Goal: Transaction & Acquisition: Obtain resource

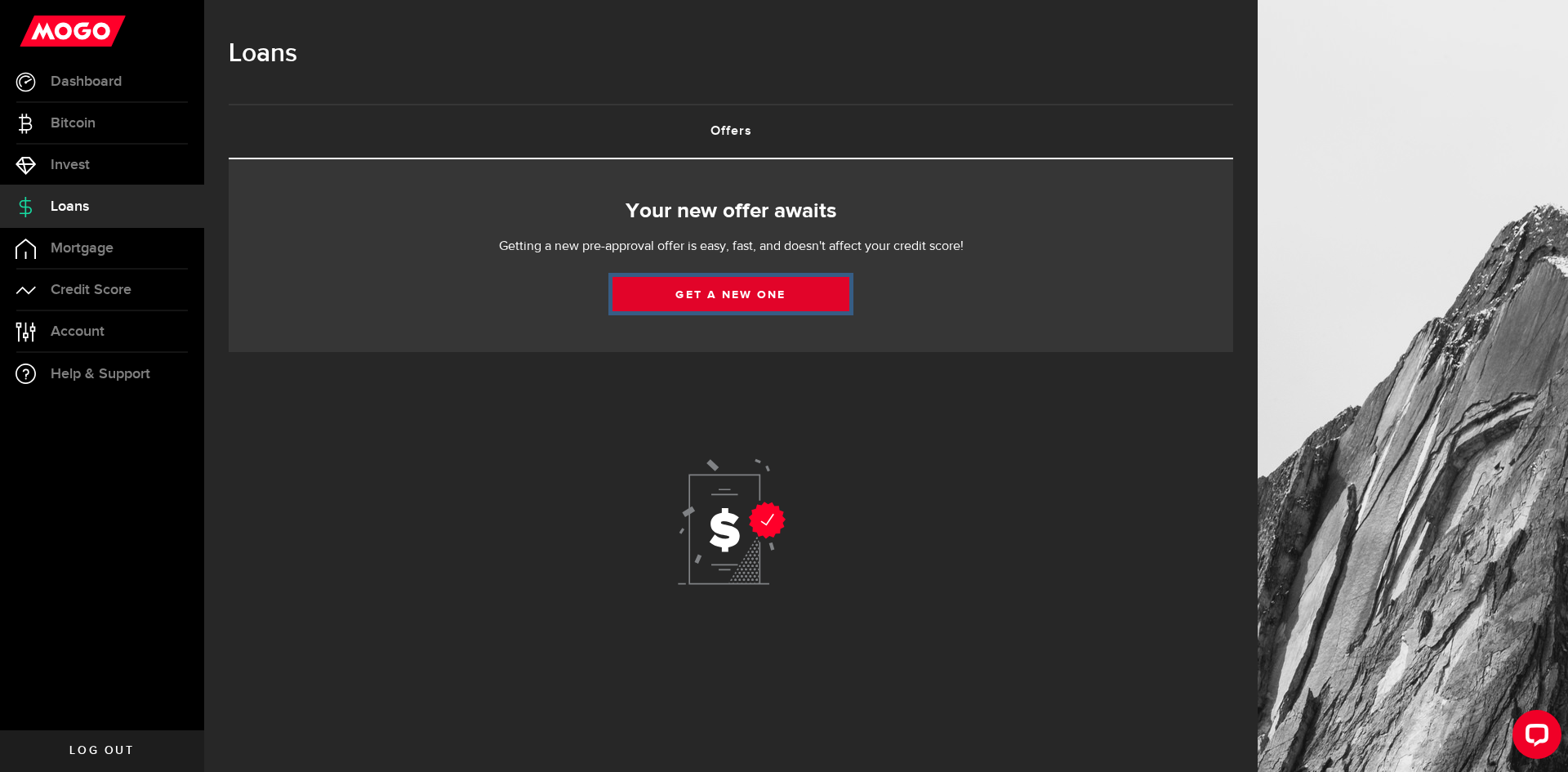
click at [770, 302] on link "Get a new one" at bounding box center [731, 294] width 237 height 34
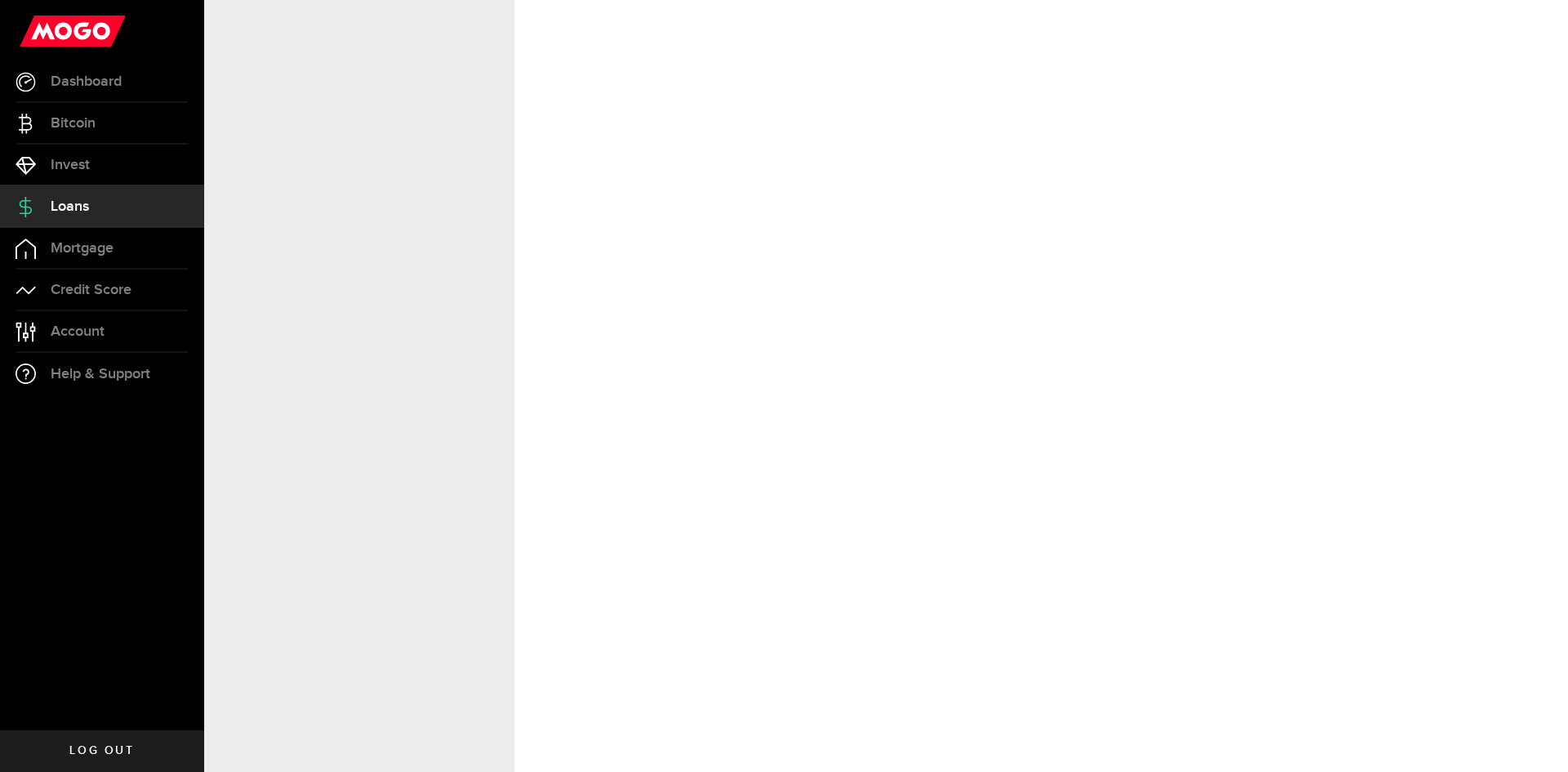
select select "Employed"
select select "10"
select select "0"
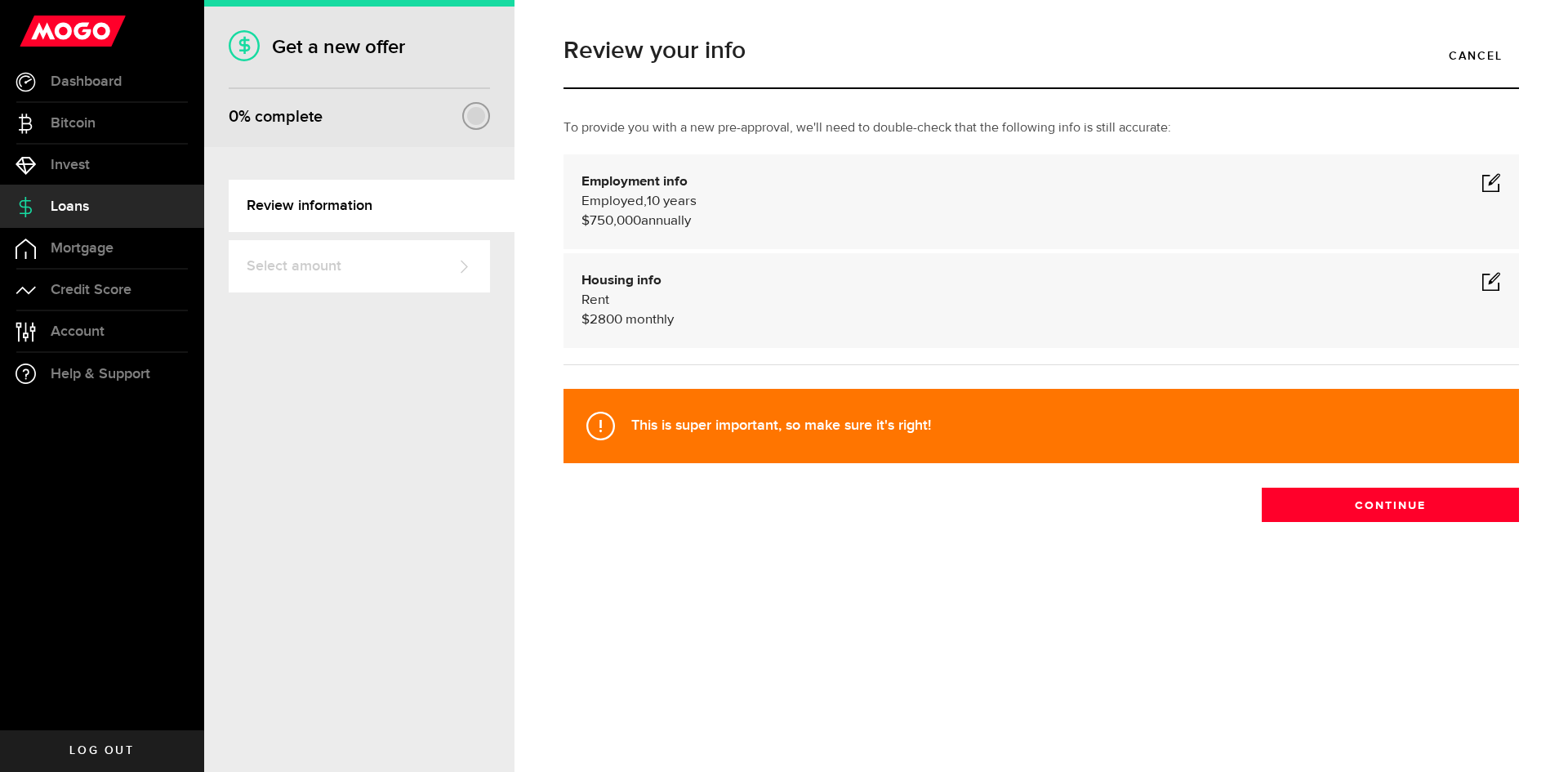
click at [1503, 178] on div "Employment info Employed Hourly , 10 years (on maternity leave) $750,000 annual…" at bounding box center [1042, 202] width 956 height 95
click at [1492, 181] on span at bounding box center [1491, 182] width 20 height 20
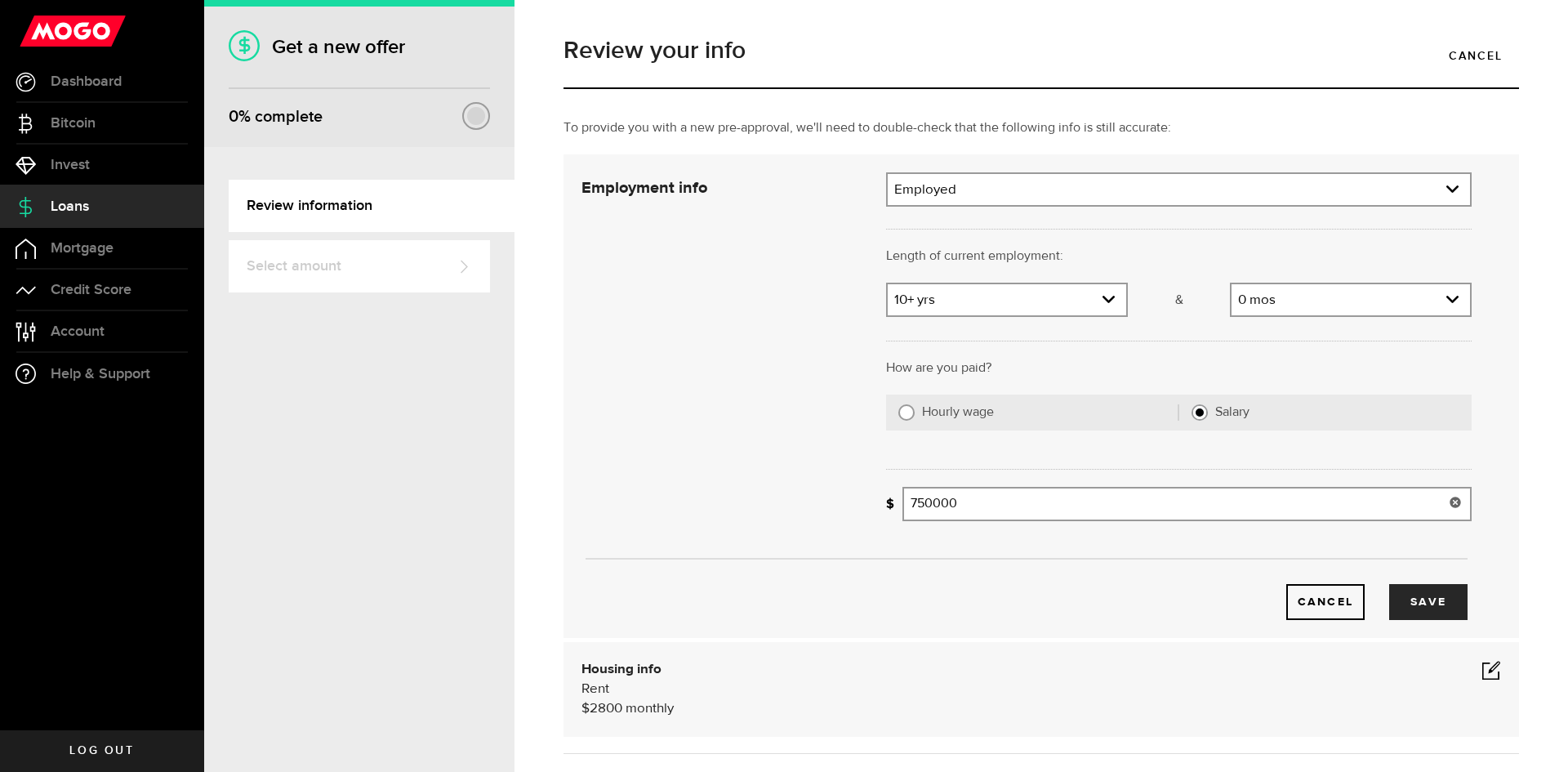
click at [1039, 504] on input "750000" at bounding box center [1187, 504] width 569 height 34
click at [1431, 607] on button "Save" at bounding box center [1429, 603] width 78 height 36
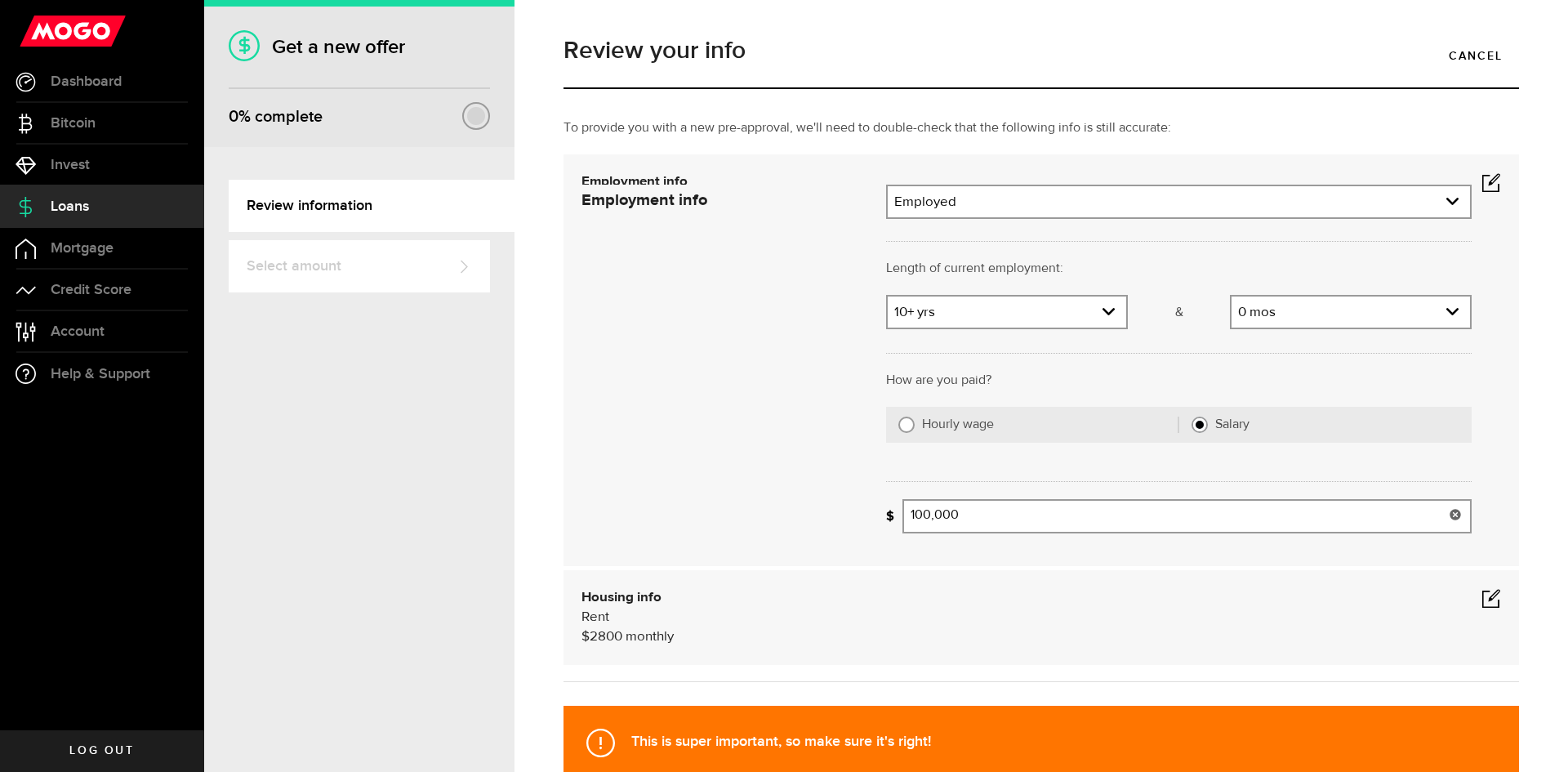
click at [1201, 503] on div "To provide you with a new pre-approval, we'll need to double-check that the fol…" at bounding box center [1042, 478] width 981 height 721
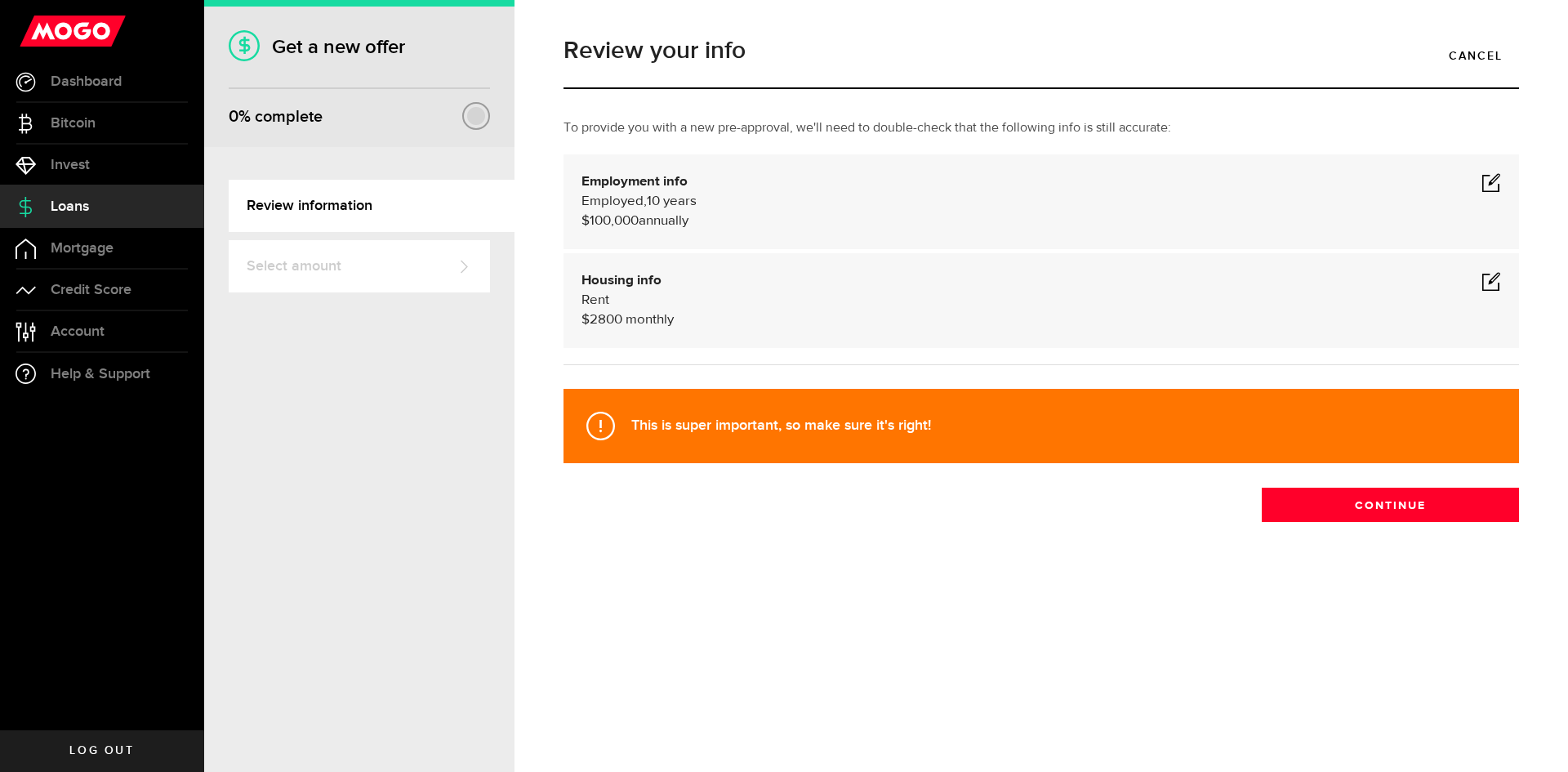
click at [1495, 181] on span at bounding box center [1491, 182] width 20 height 20
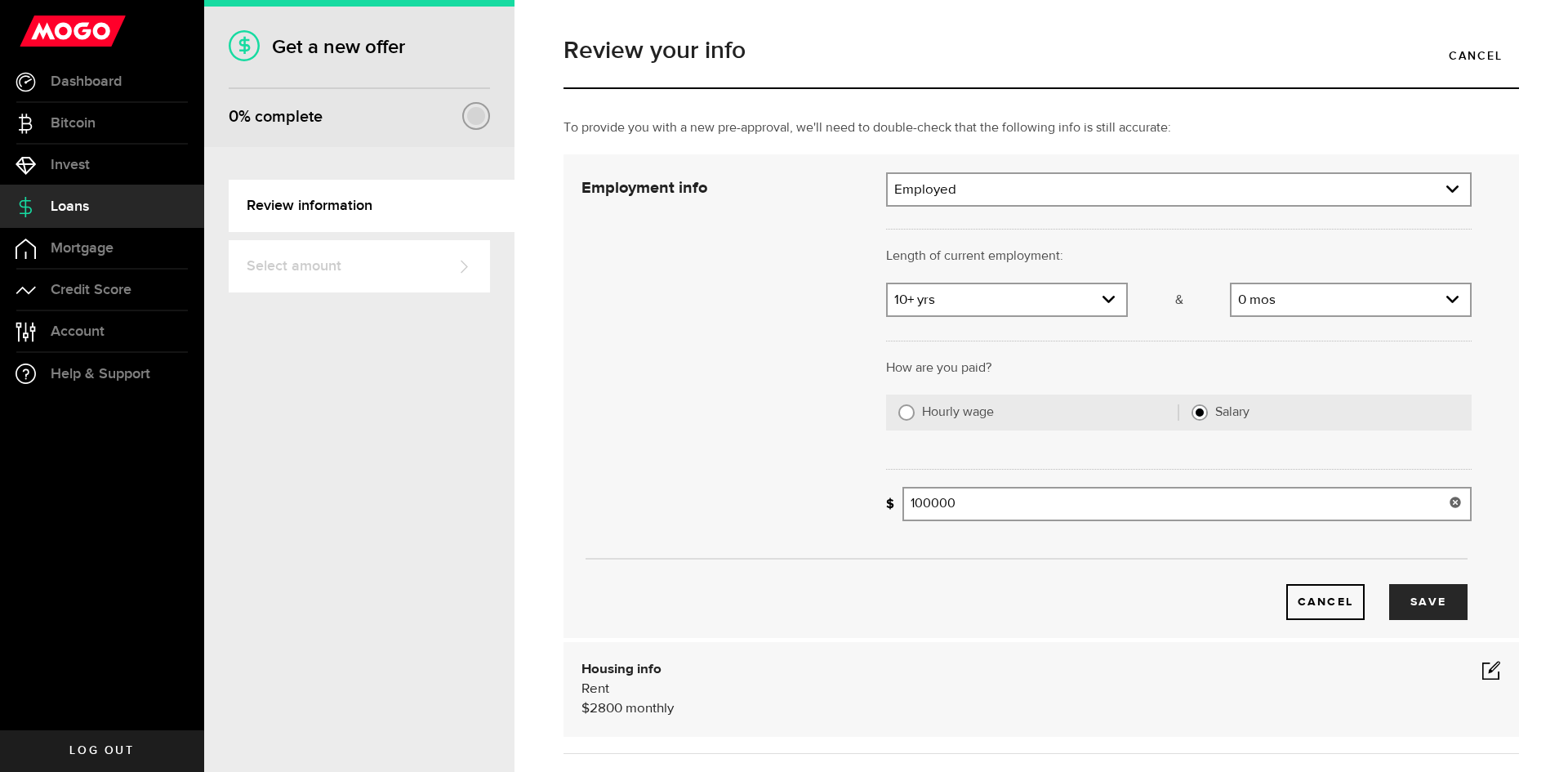
click at [991, 511] on input "100000" at bounding box center [1187, 504] width 569 height 34
type input "750,000"
click at [1048, 584] on div "Cancel Save" at bounding box center [1023, 603] width 889 height 36
click at [1419, 590] on button "Save" at bounding box center [1429, 603] width 78 height 36
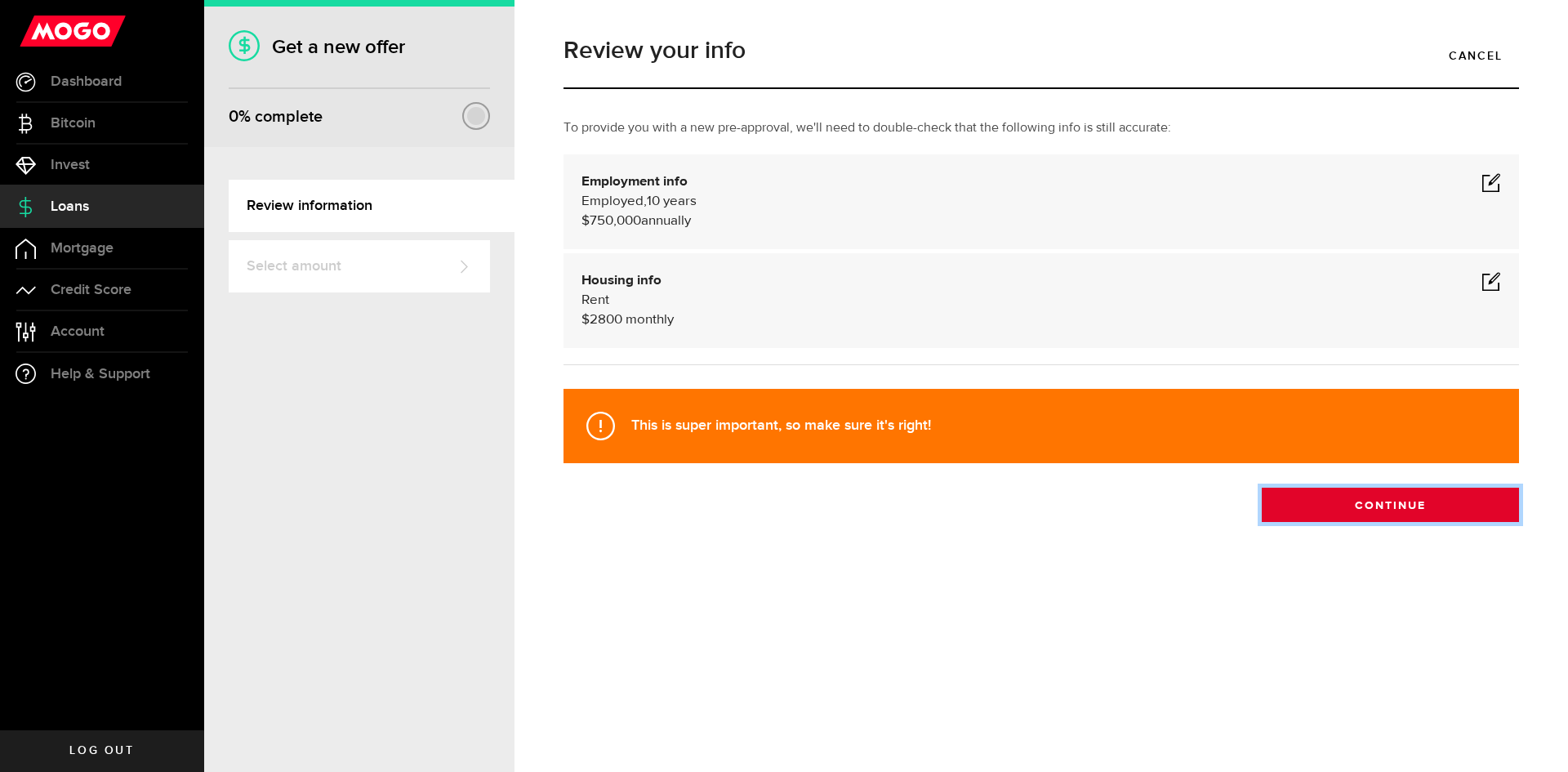
click at [1392, 502] on button "Continue" at bounding box center [1391, 505] width 257 height 34
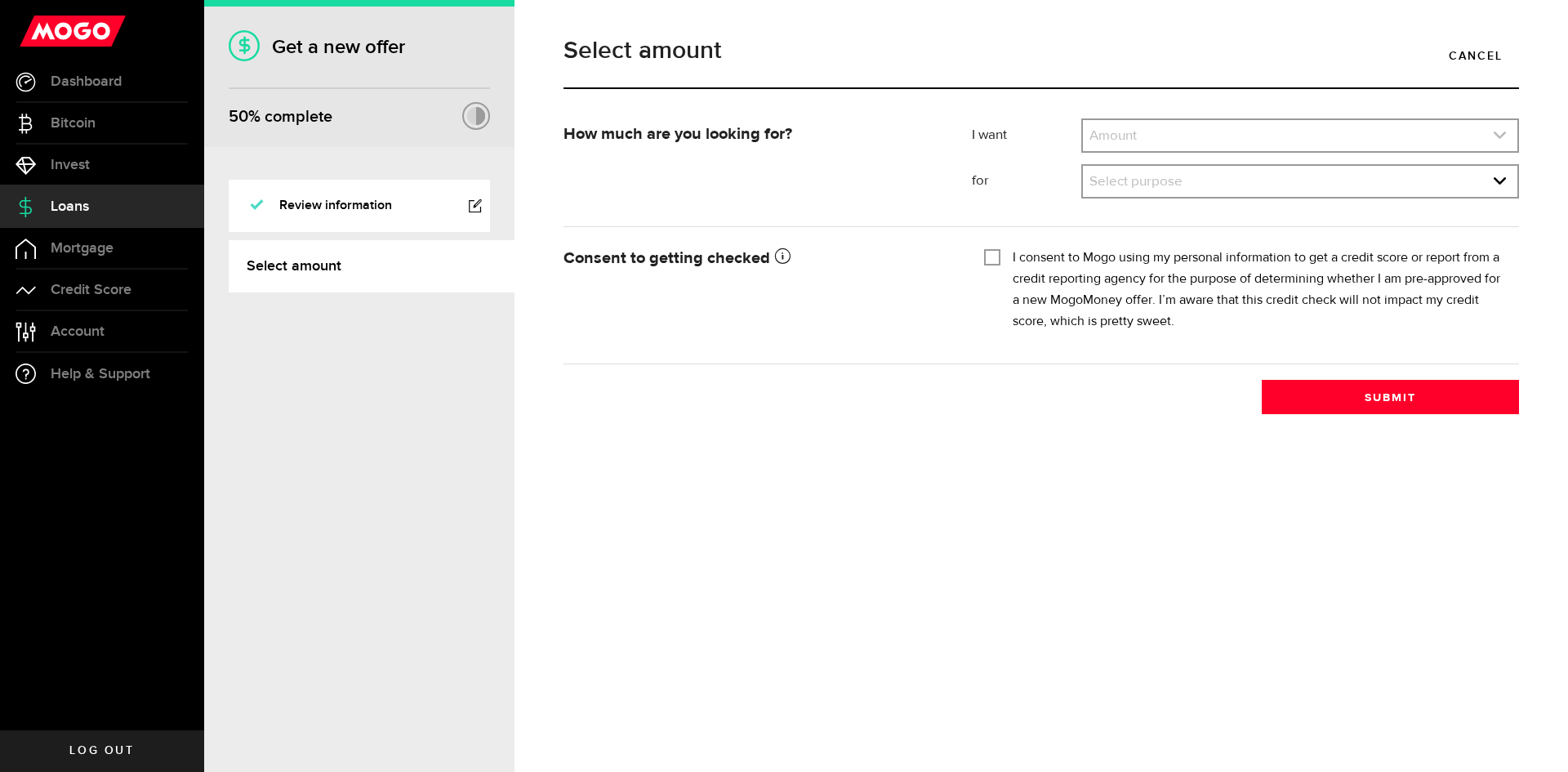
click at [1165, 138] on link "expand select" at bounding box center [1300, 135] width 434 height 31
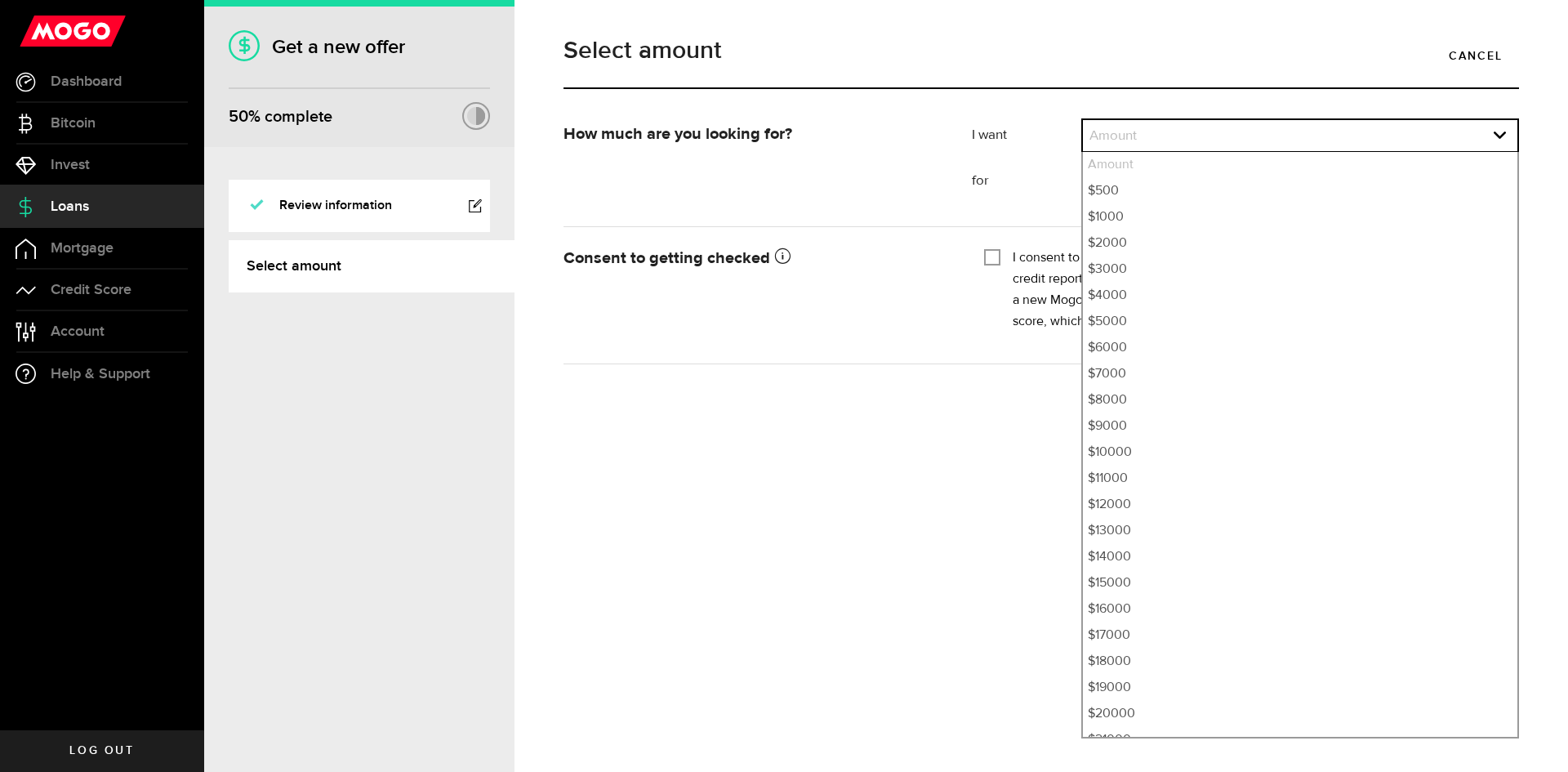
scroll to position [354, 0]
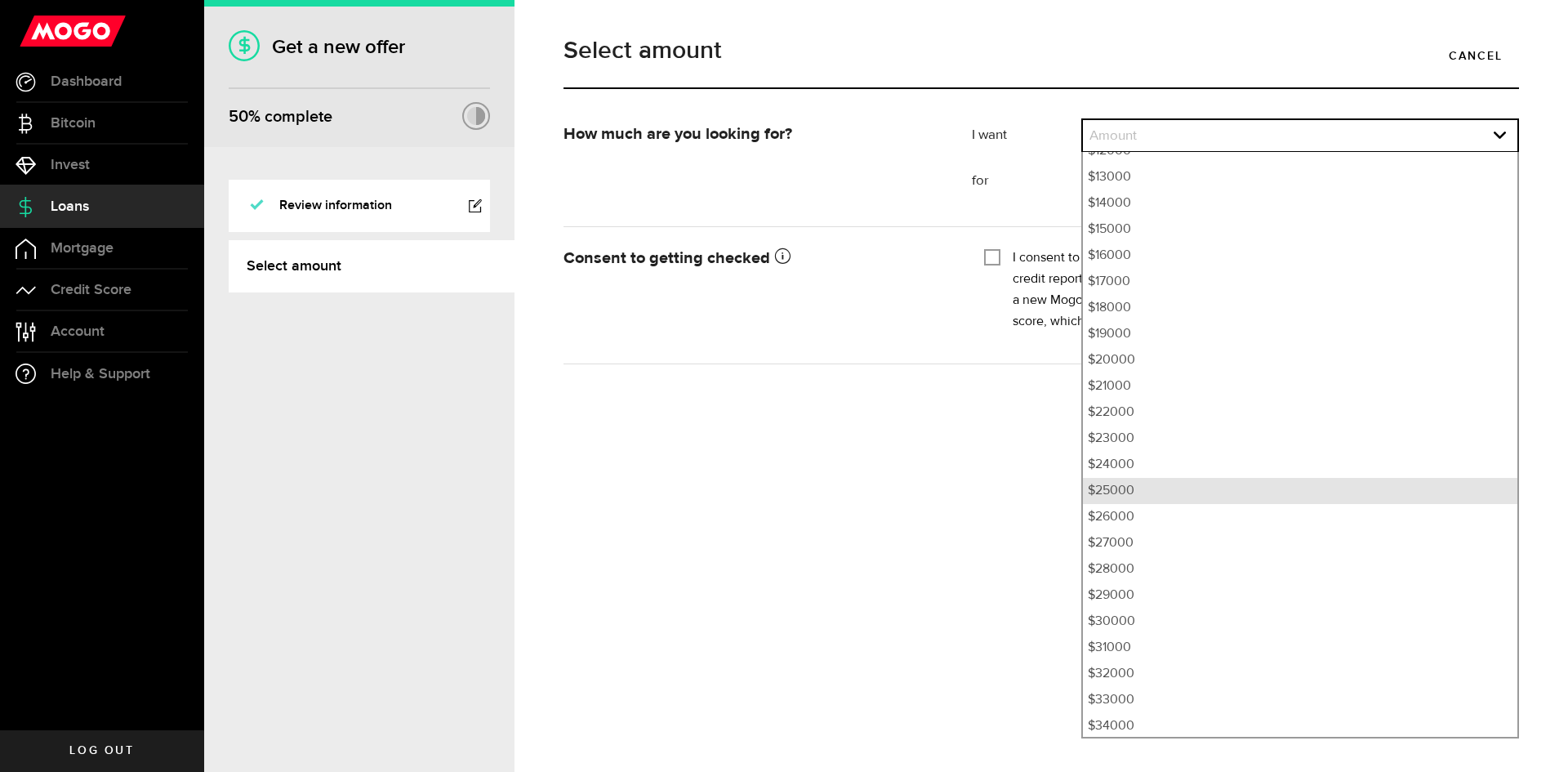
click at [1131, 488] on li "$25000" at bounding box center [1300, 490] width 434 height 26
select select "25000"
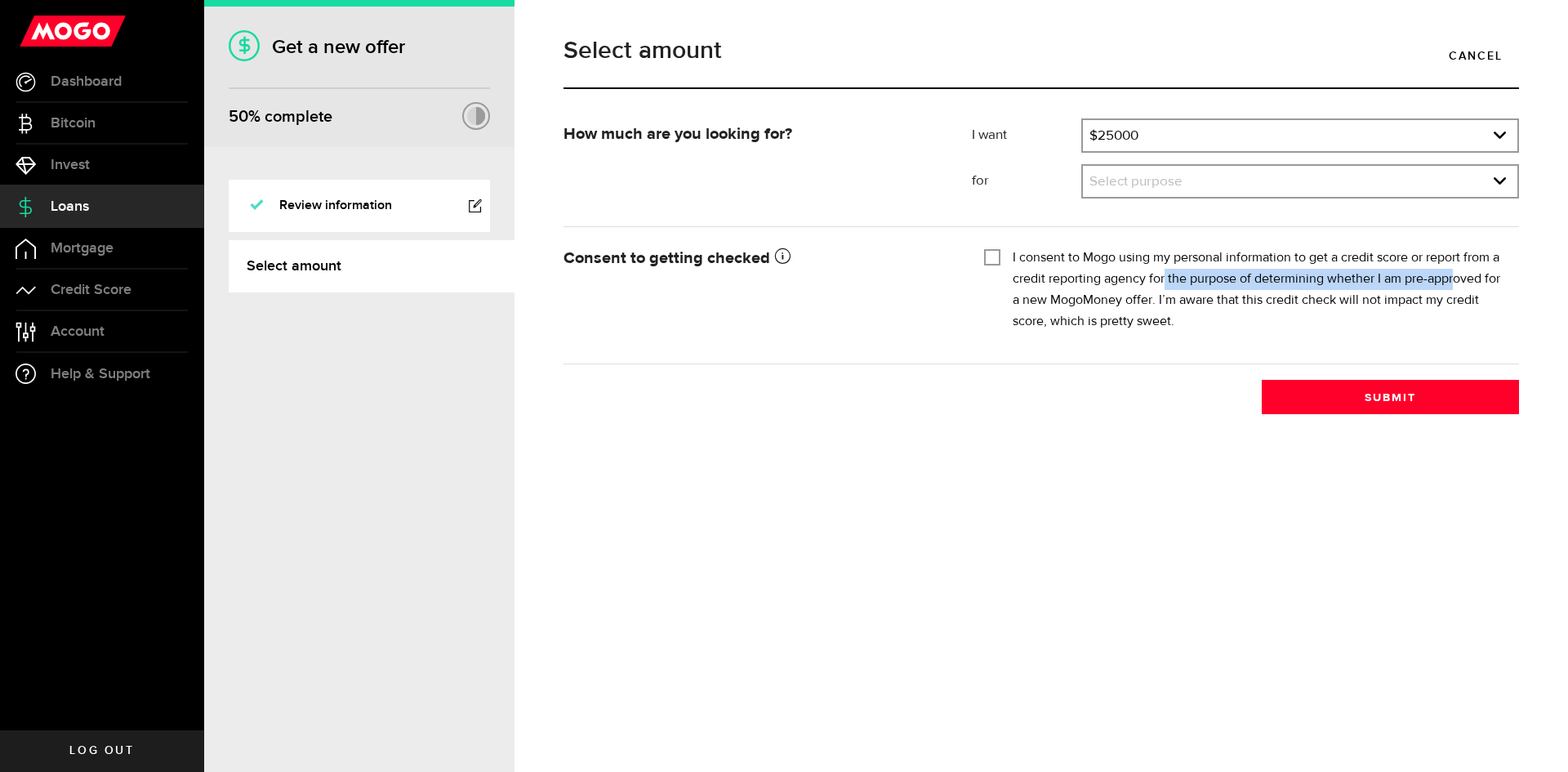
drag, startPoint x: 1165, startPoint y: 272, endPoint x: 1454, endPoint y: 273, distance: 289.0
click at [1454, 273] on label "I consent to Mogo using my personal information to get a credit score or report…" at bounding box center [1260, 289] width 494 height 85
drag, startPoint x: 1301, startPoint y: 259, endPoint x: 1201, endPoint y: 304, distance: 109.7
click at [1201, 304] on label "I consent to Mogo using my personal information to get a credit score or report…" at bounding box center [1260, 289] width 494 height 85
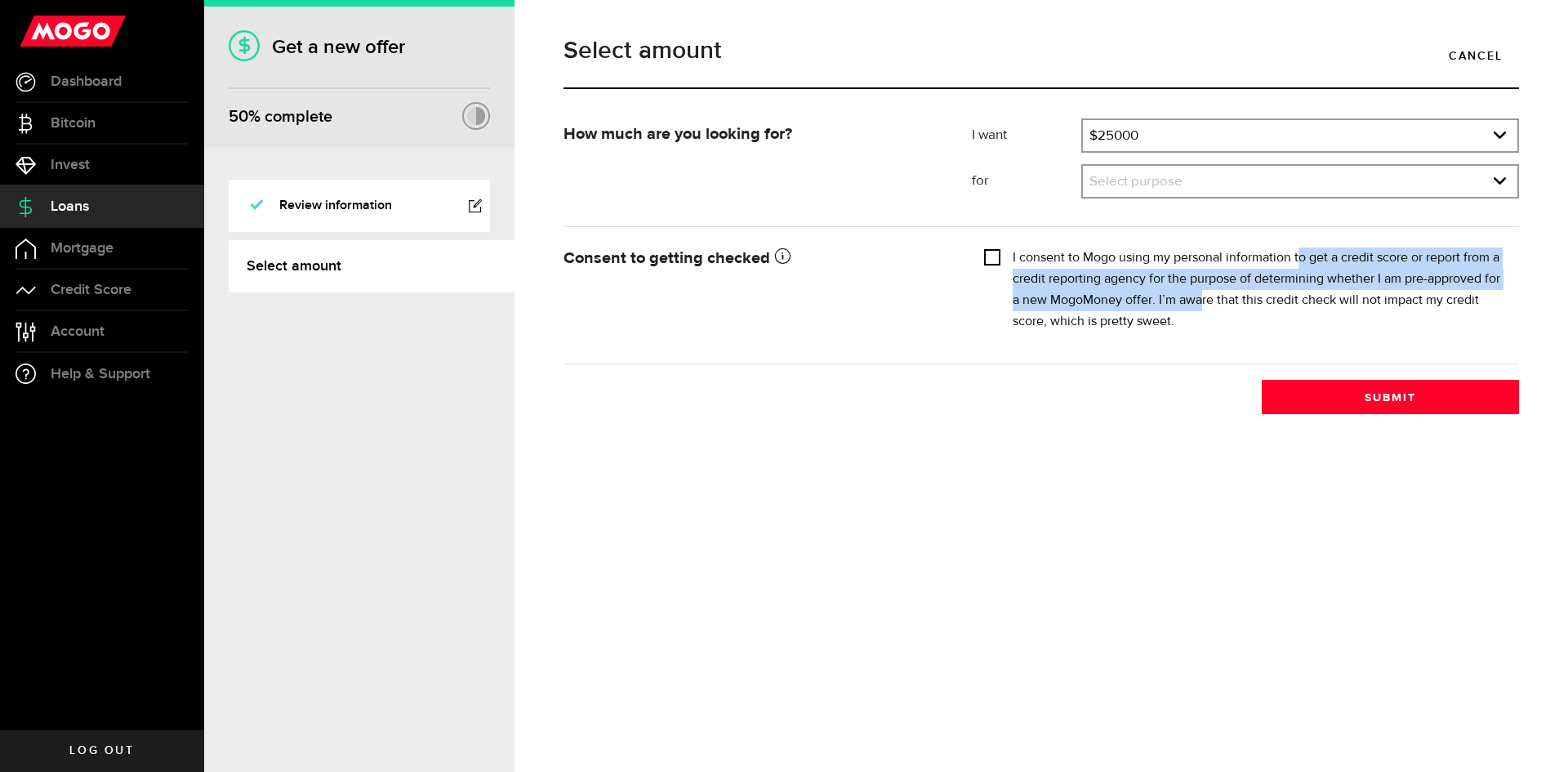
click at [990, 255] on input "I consent to Mogo using my personal information to get a credit score or report…" at bounding box center [992, 255] width 16 height 16
checkbox input "true"
click at [1193, 188] on link "expand select" at bounding box center [1300, 181] width 434 height 31
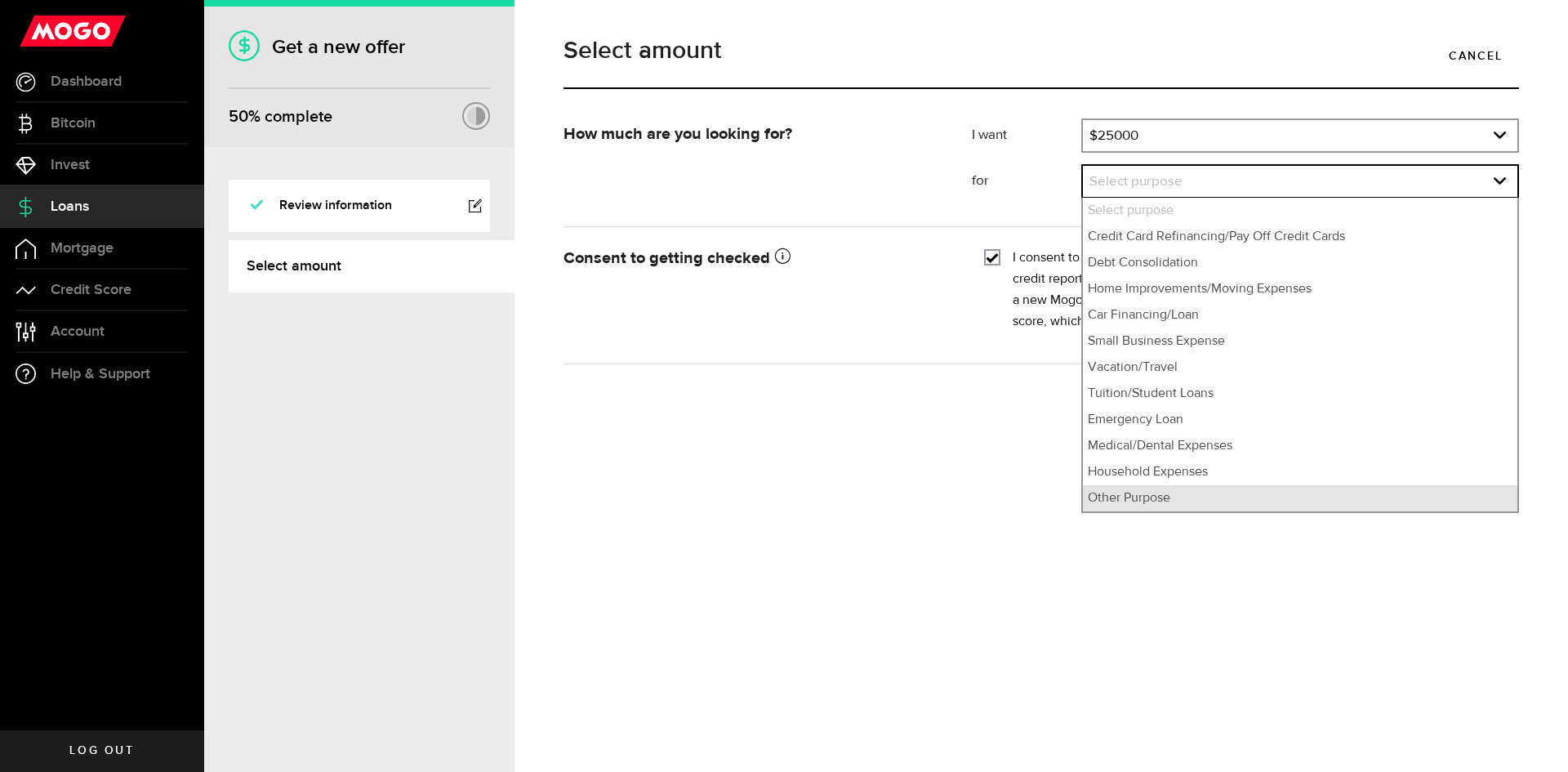
click at [1212, 492] on li "Other Purpose" at bounding box center [1300, 498] width 434 height 26
select select "Other Purpose"
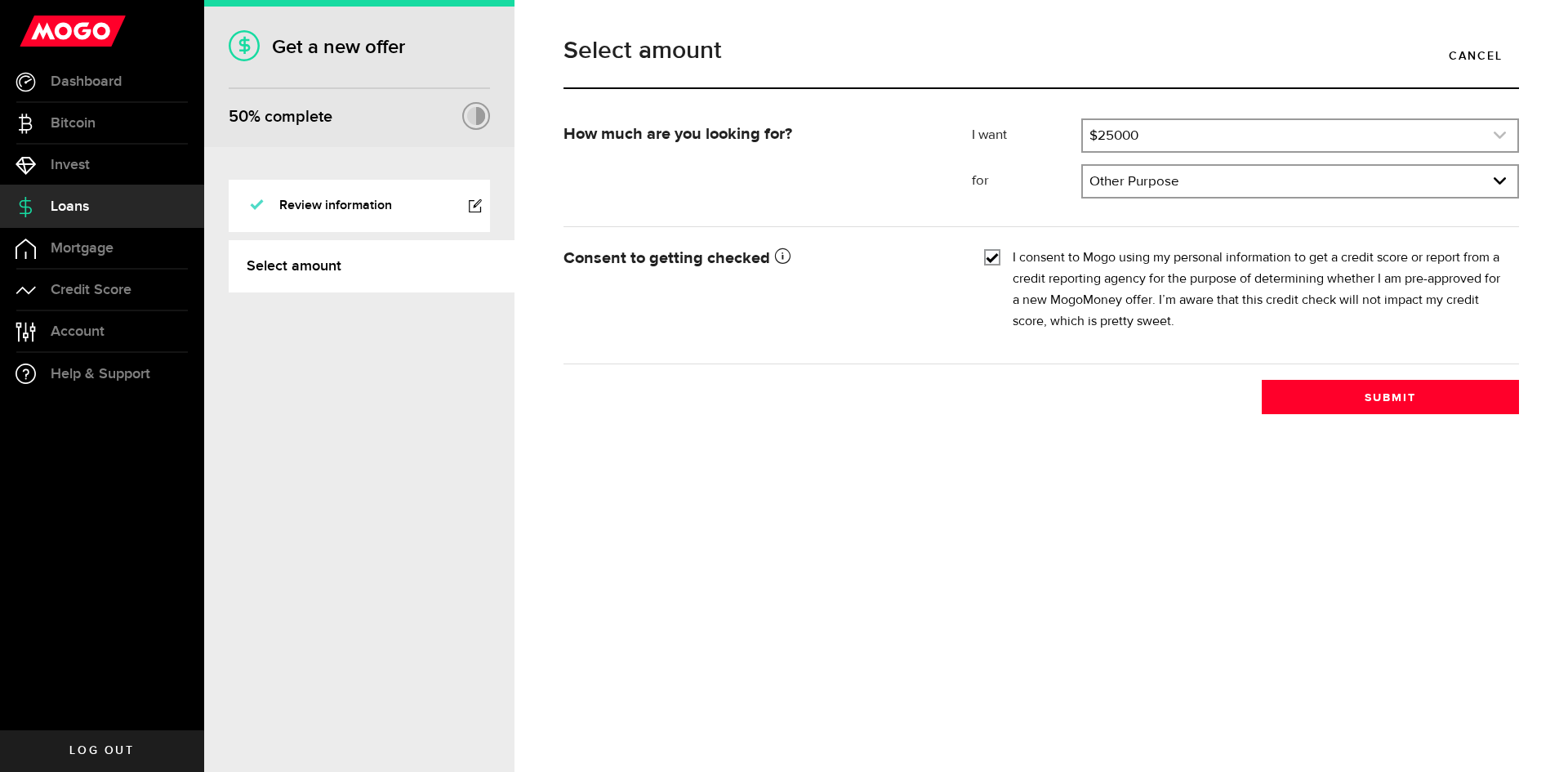
click at [1211, 139] on link "expand select" at bounding box center [1300, 135] width 434 height 31
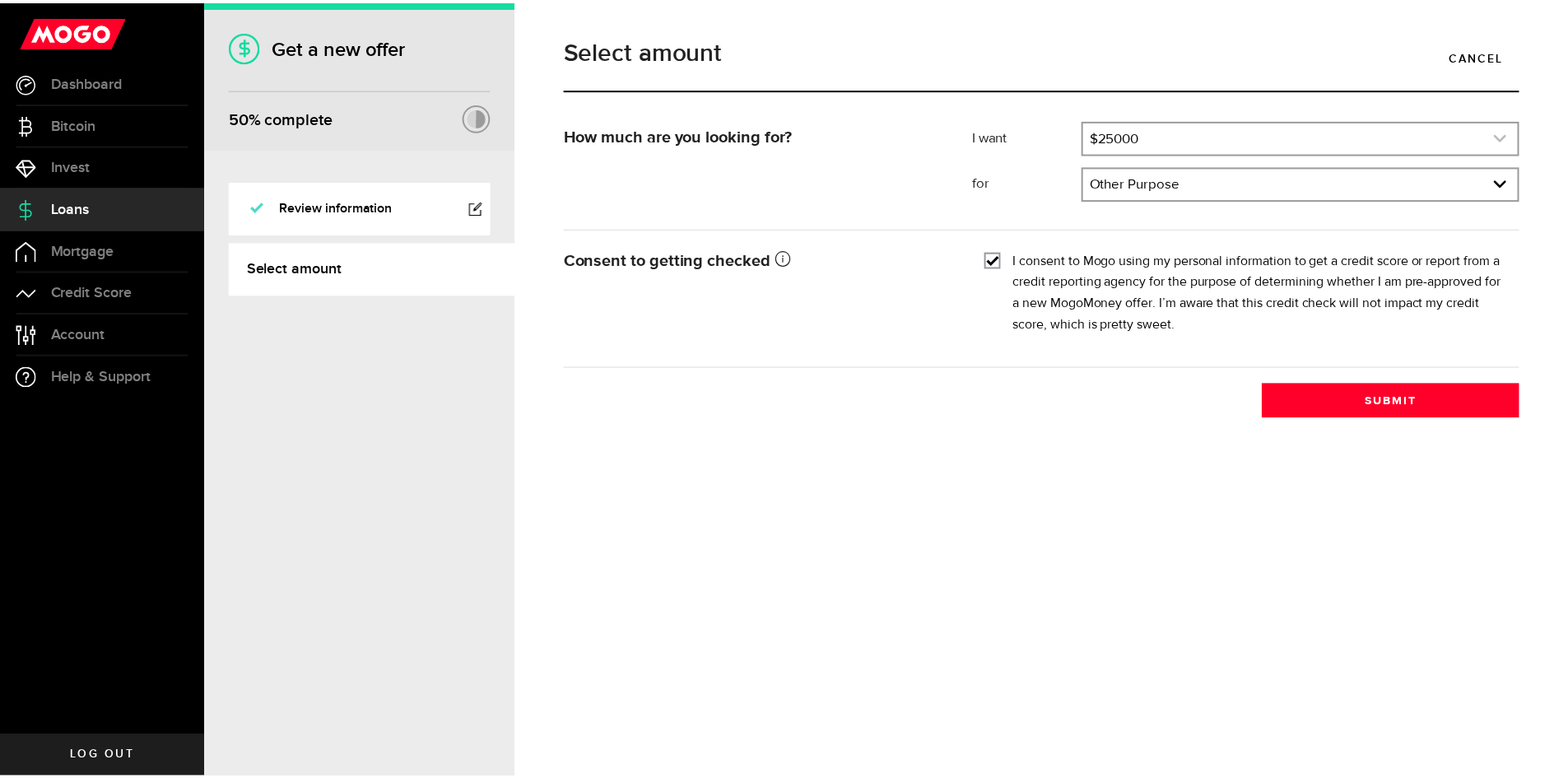
scroll to position [386, 0]
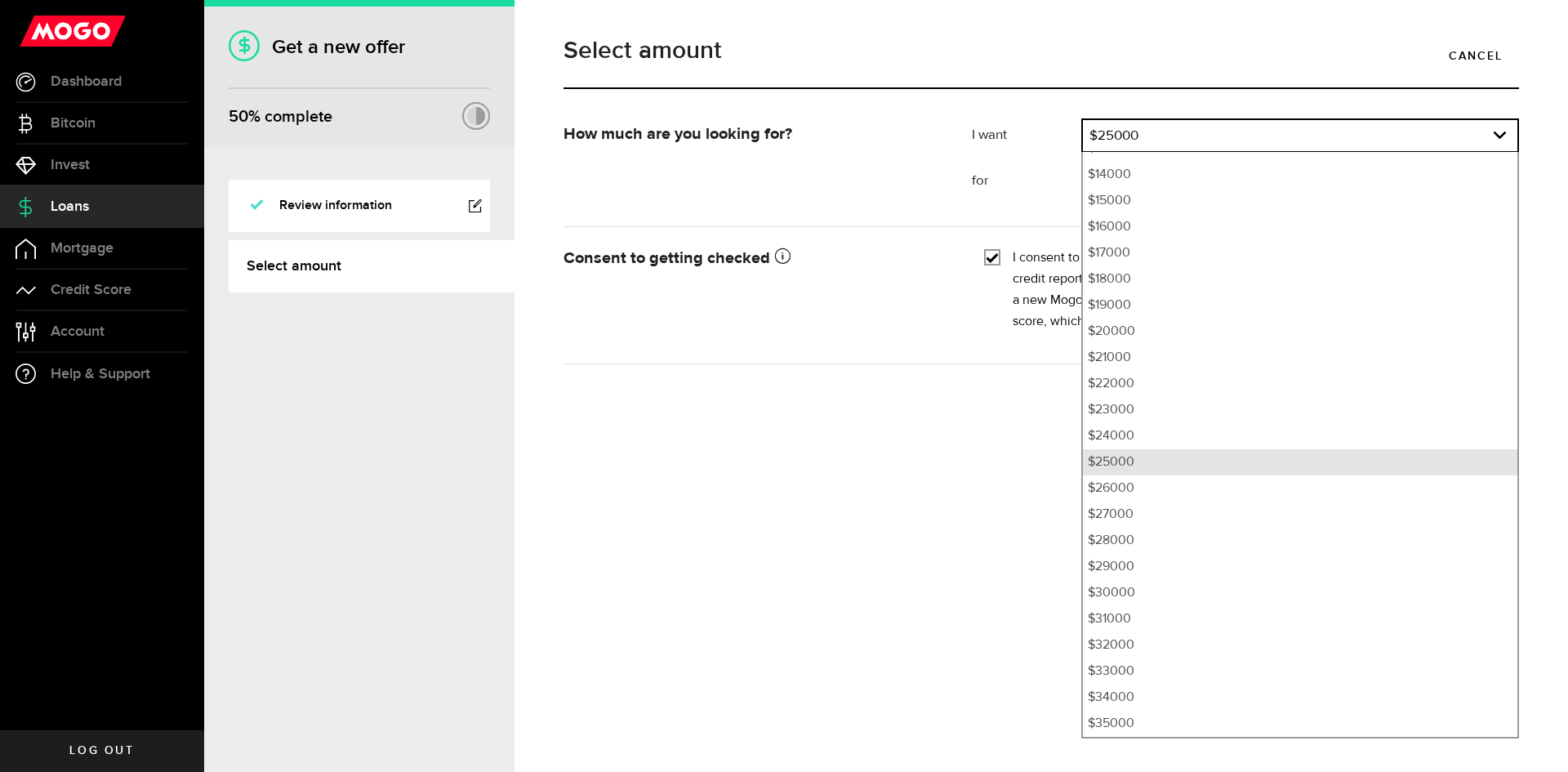
click at [1166, 459] on li "$25000" at bounding box center [1300, 462] width 434 height 26
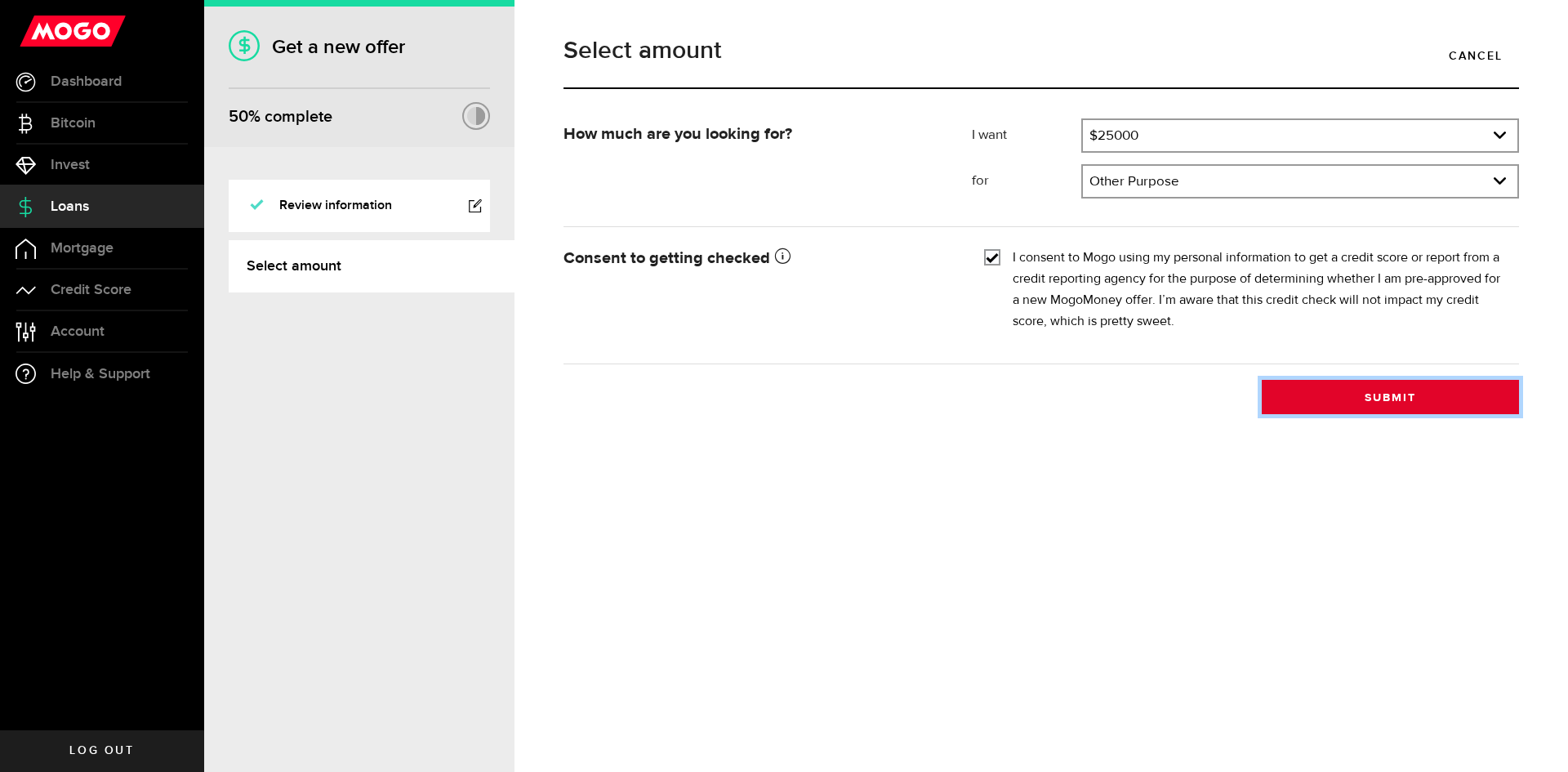
click at [1419, 396] on button "Submit" at bounding box center [1391, 397] width 257 height 34
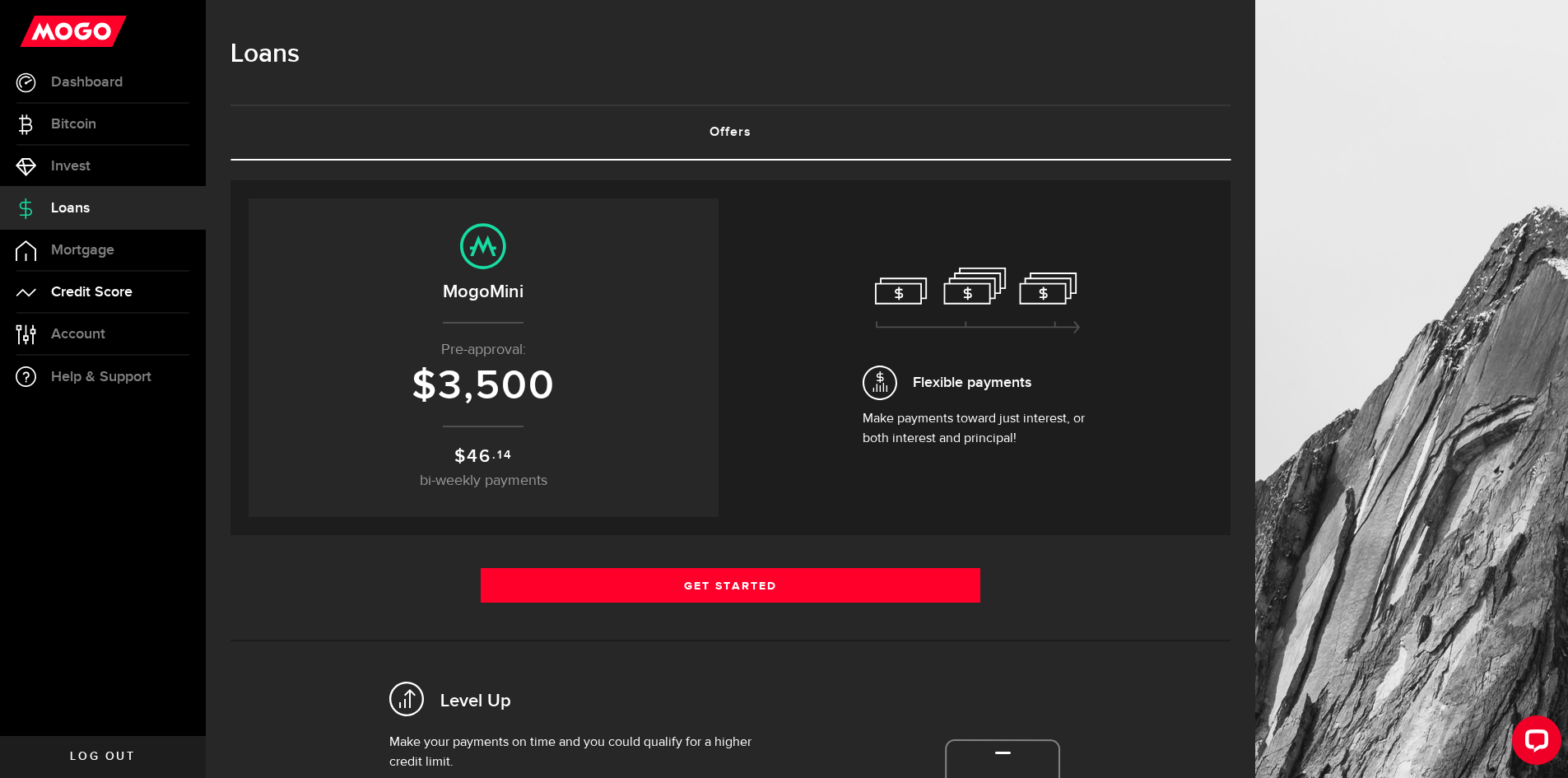
click at [148, 279] on link "Credit Score" at bounding box center [103, 292] width 206 height 41
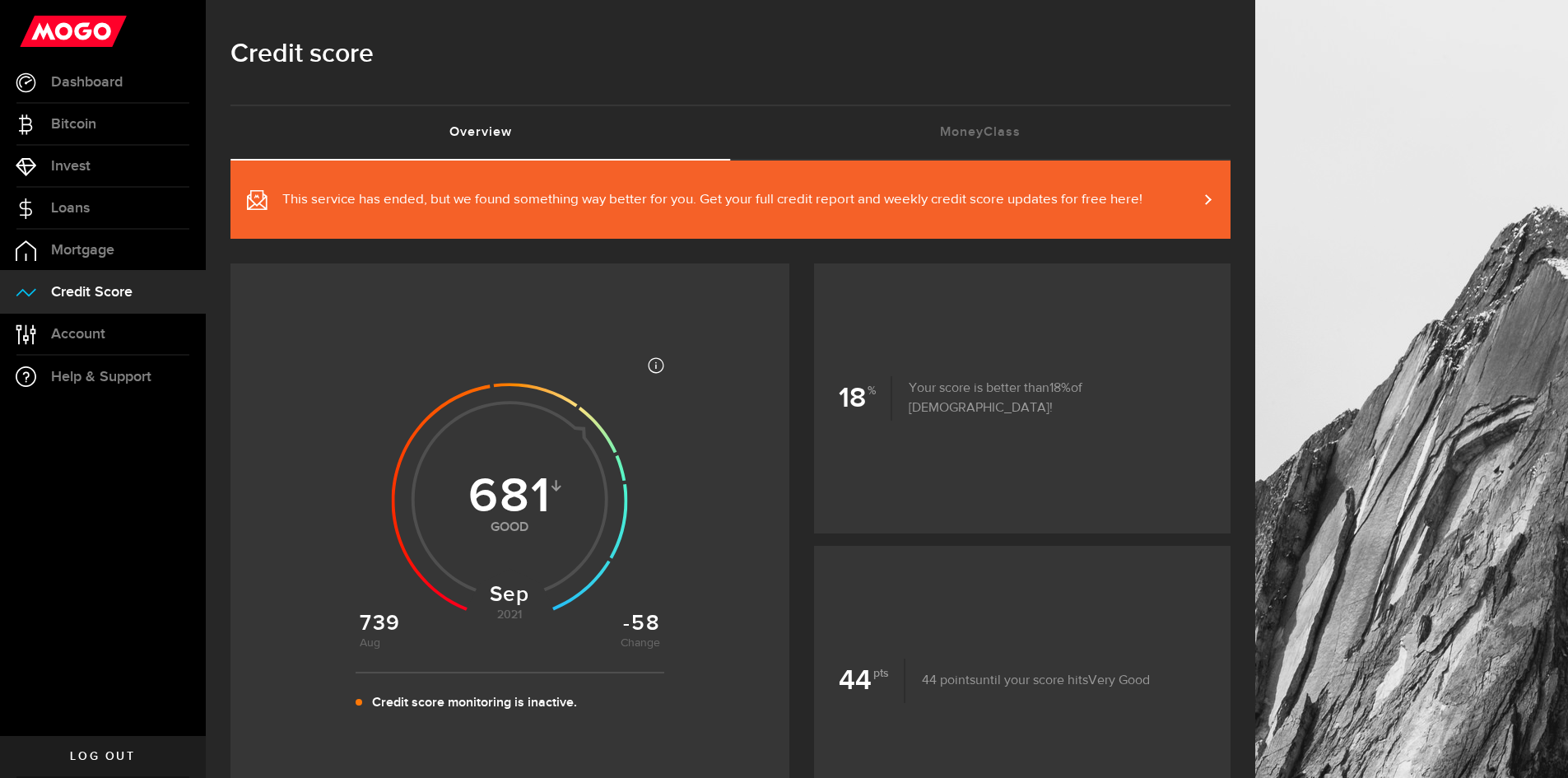
click at [1030, 200] on span "This service has ended, but we found something way better for you. Get your ful…" at bounding box center [712, 200] width 860 height 20
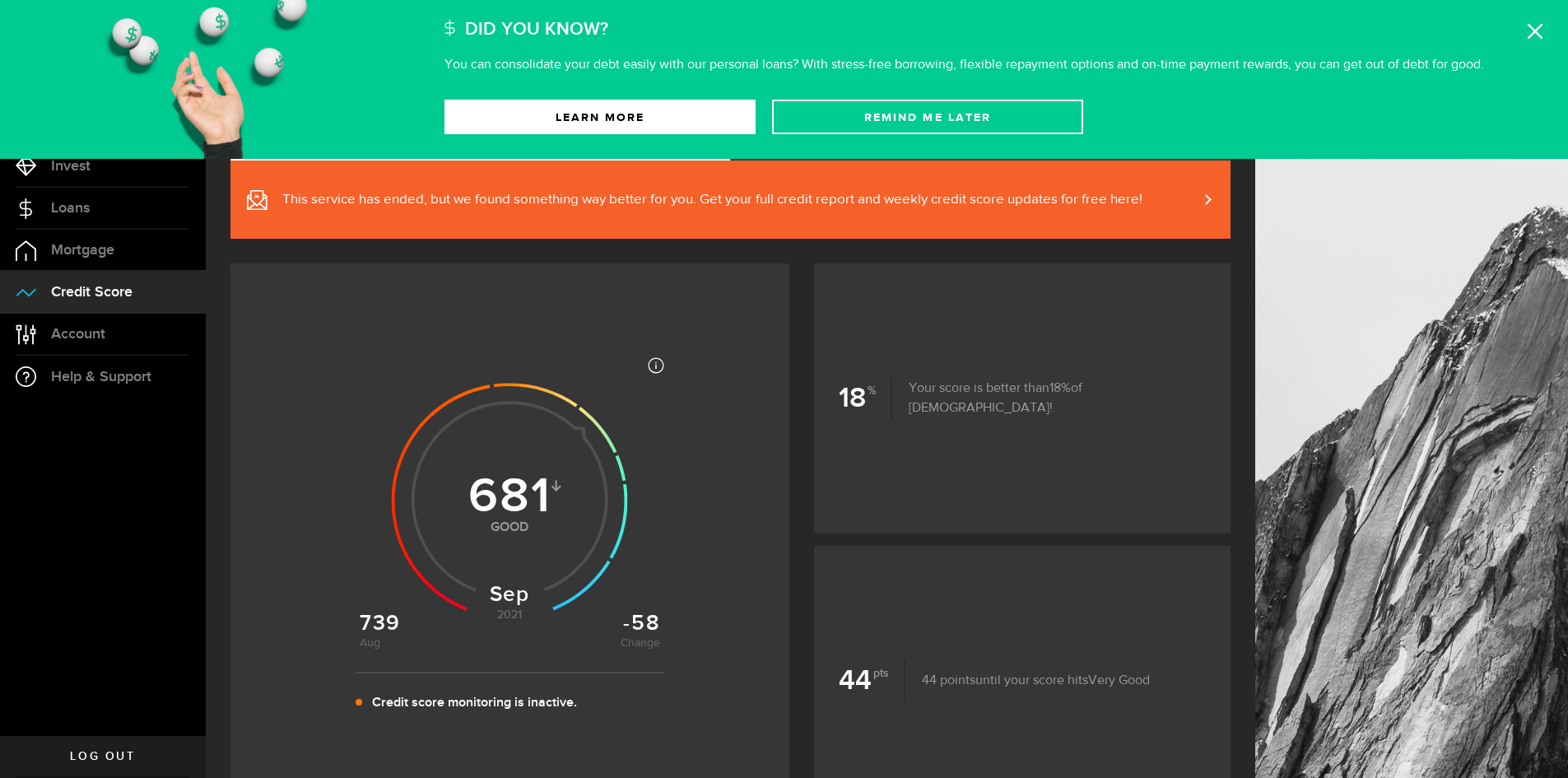
scroll to position [686, 0]
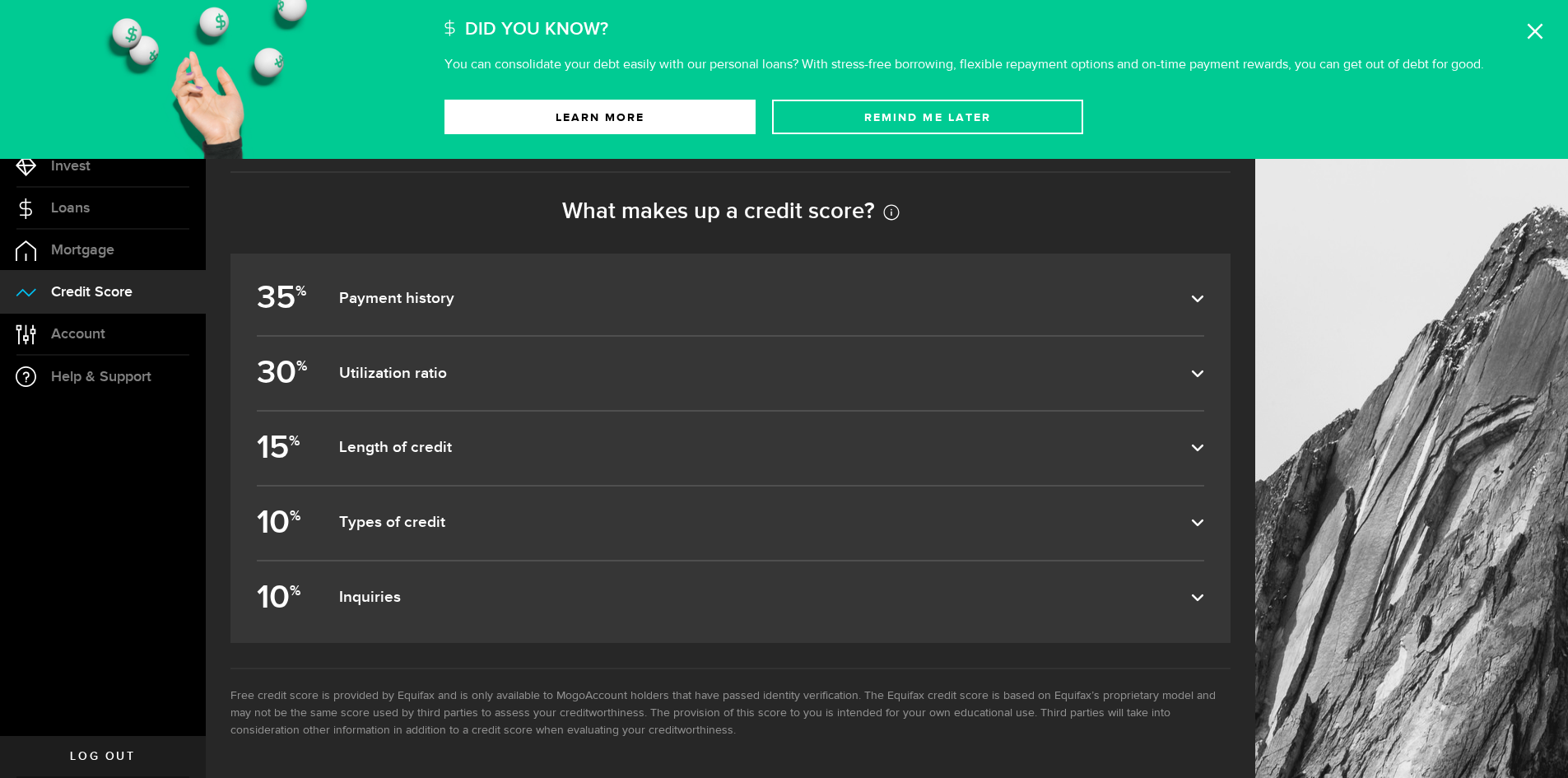
click at [1087, 306] on dfn "Payment history" at bounding box center [765, 298] width 852 height 20
click at [0, 0] on input "35 % Payment history" at bounding box center [0, 0] width 0 height 0
